Goal: Check status: Check status

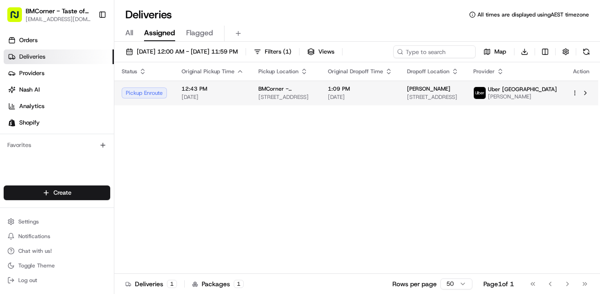
click at [574, 95] on html "BMCorner - Taste of Vietnam - Taste of Love [EMAIL_ADDRESS][DOMAIN_NAME] Toggle…" at bounding box center [300, 147] width 600 height 294
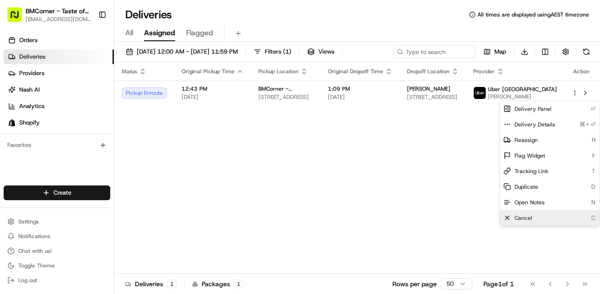
click at [523, 218] on span "Cancel" at bounding box center [524, 217] width 18 height 7
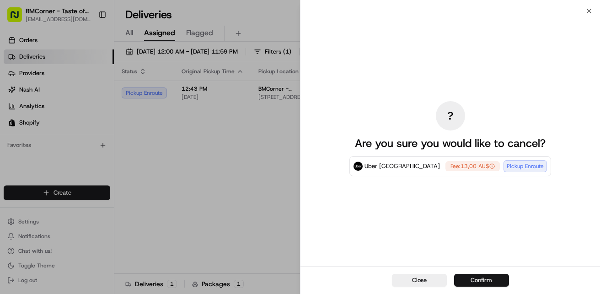
click at [477, 283] on button "Confirm" at bounding box center [481, 280] width 55 height 13
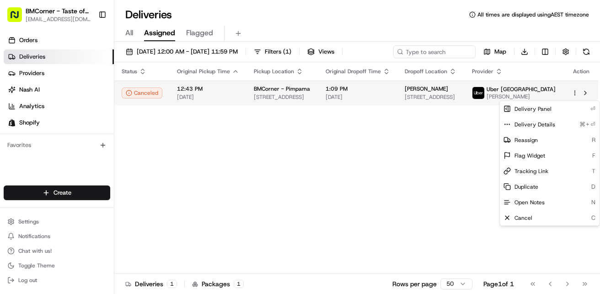
click at [577, 95] on html "BMCorner - Taste of Vietnam - Taste of Love [EMAIL_ADDRESS][DOMAIN_NAME] Toggle…" at bounding box center [300, 147] width 600 height 294
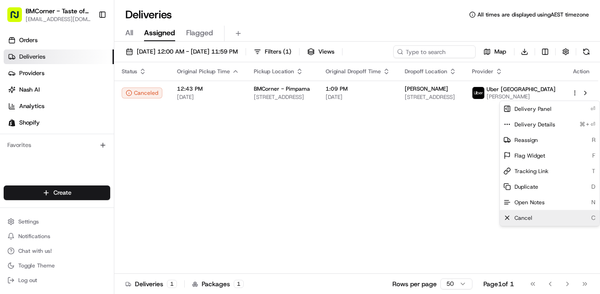
click at [526, 223] on div "Cancel C" at bounding box center [550, 218] width 100 height 16
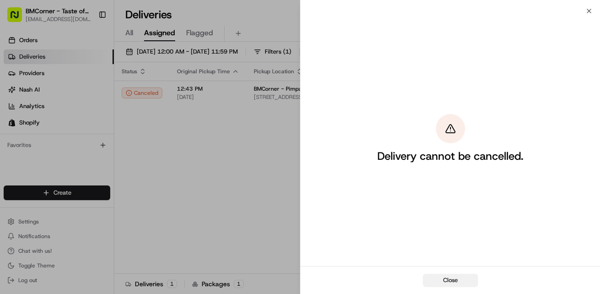
click at [459, 280] on button "Close" at bounding box center [450, 280] width 55 height 13
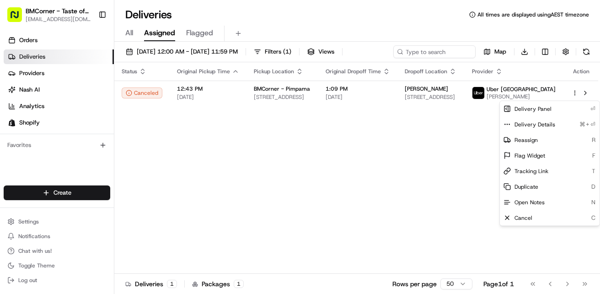
click at [407, 211] on div "Status Original Pickup Time Pickup Location Original Dropoff Time Dropoff Locat…" at bounding box center [356, 167] width 484 height 211
